Goal: Navigation & Orientation: Find specific page/section

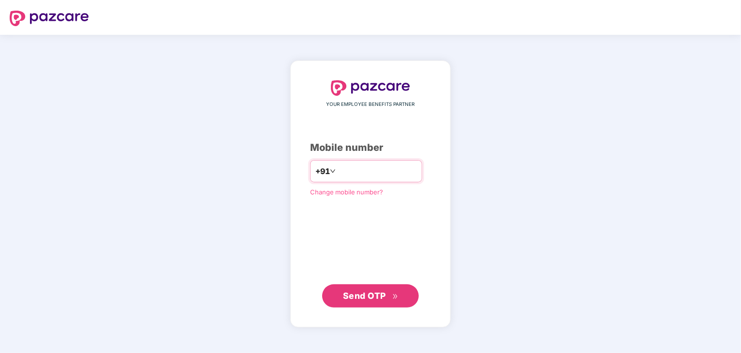
click at [377, 169] on input "number" at bounding box center [377, 170] width 79 height 15
type input "**********"
click at [371, 292] on span "Send OTP" at bounding box center [364, 295] width 43 height 10
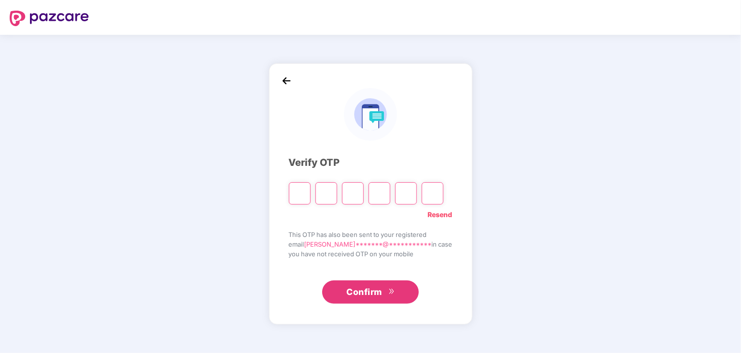
type input "*"
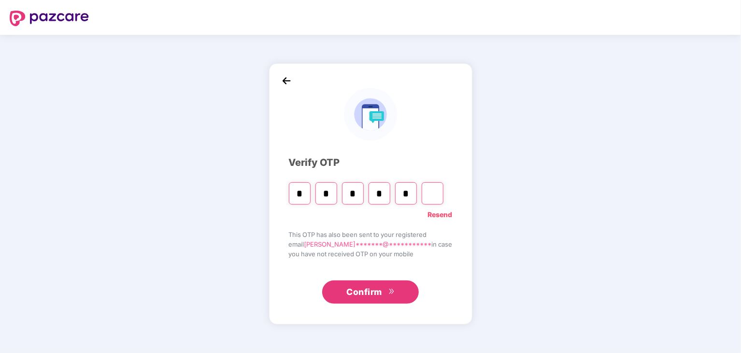
type input "*"
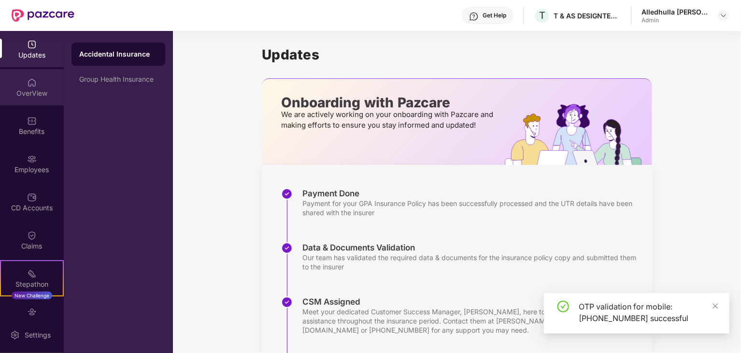
click at [35, 93] on div "OverView" at bounding box center [32, 93] width 64 height 10
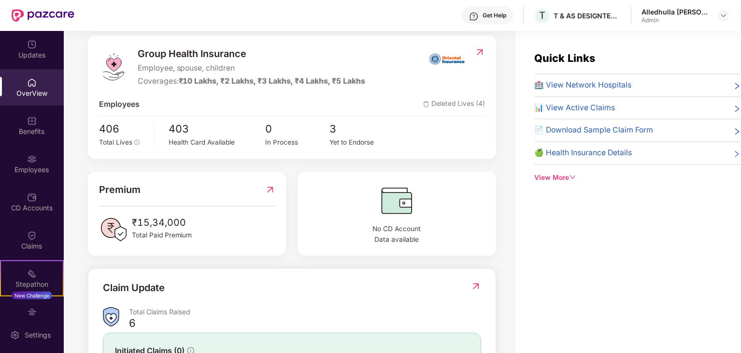
scroll to position [145, 0]
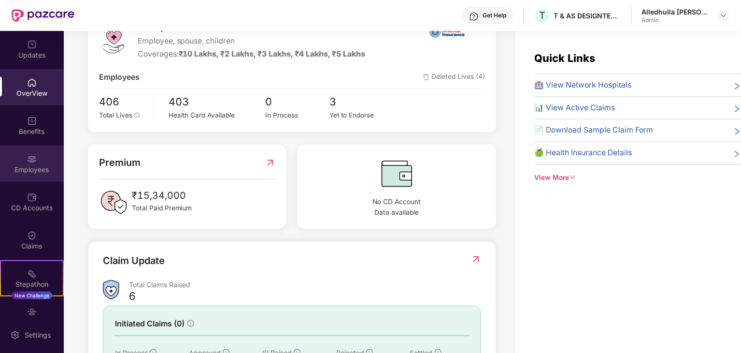
click at [29, 158] on img at bounding box center [32, 159] width 10 height 10
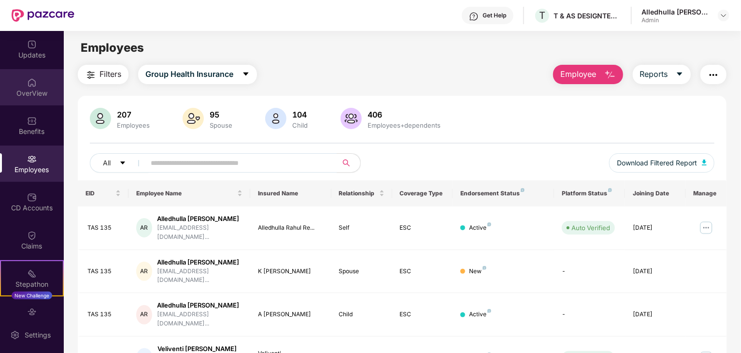
click at [35, 89] on div "OverView" at bounding box center [32, 93] width 64 height 10
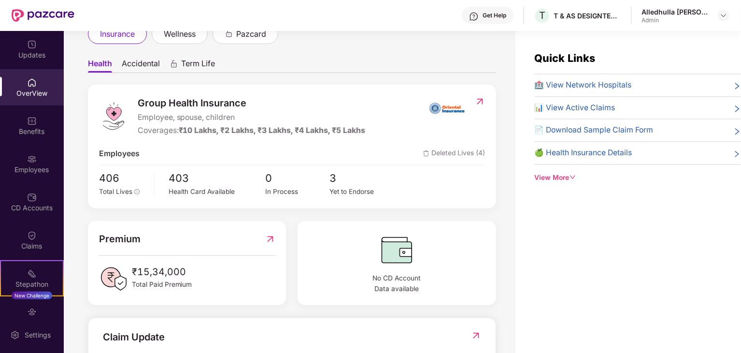
scroll to position [145, 0]
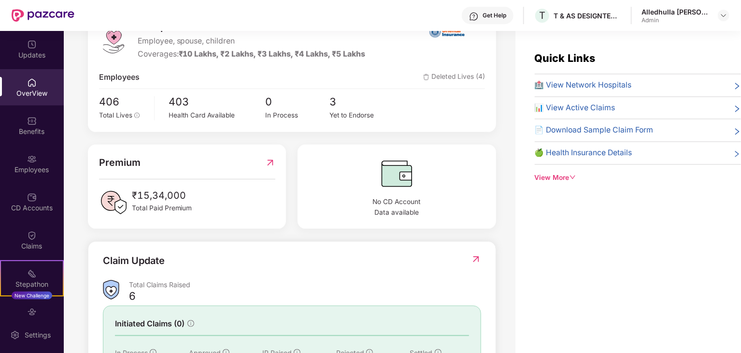
click at [574, 178] on icon "down" at bounding box center [573, 177] width 7 height 7
